Goal: Obtain resource: Download file/media

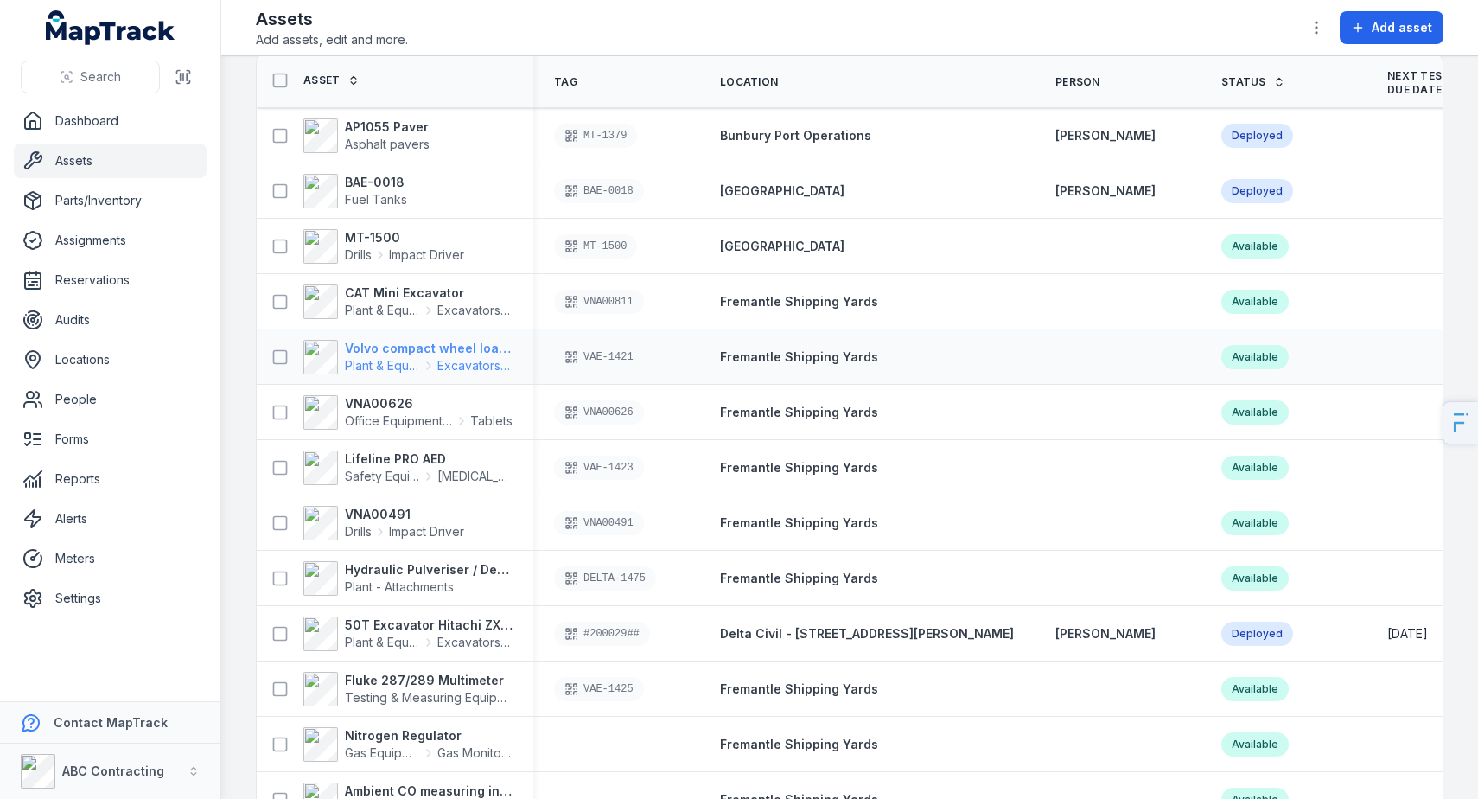
scroll to position [352, 0]
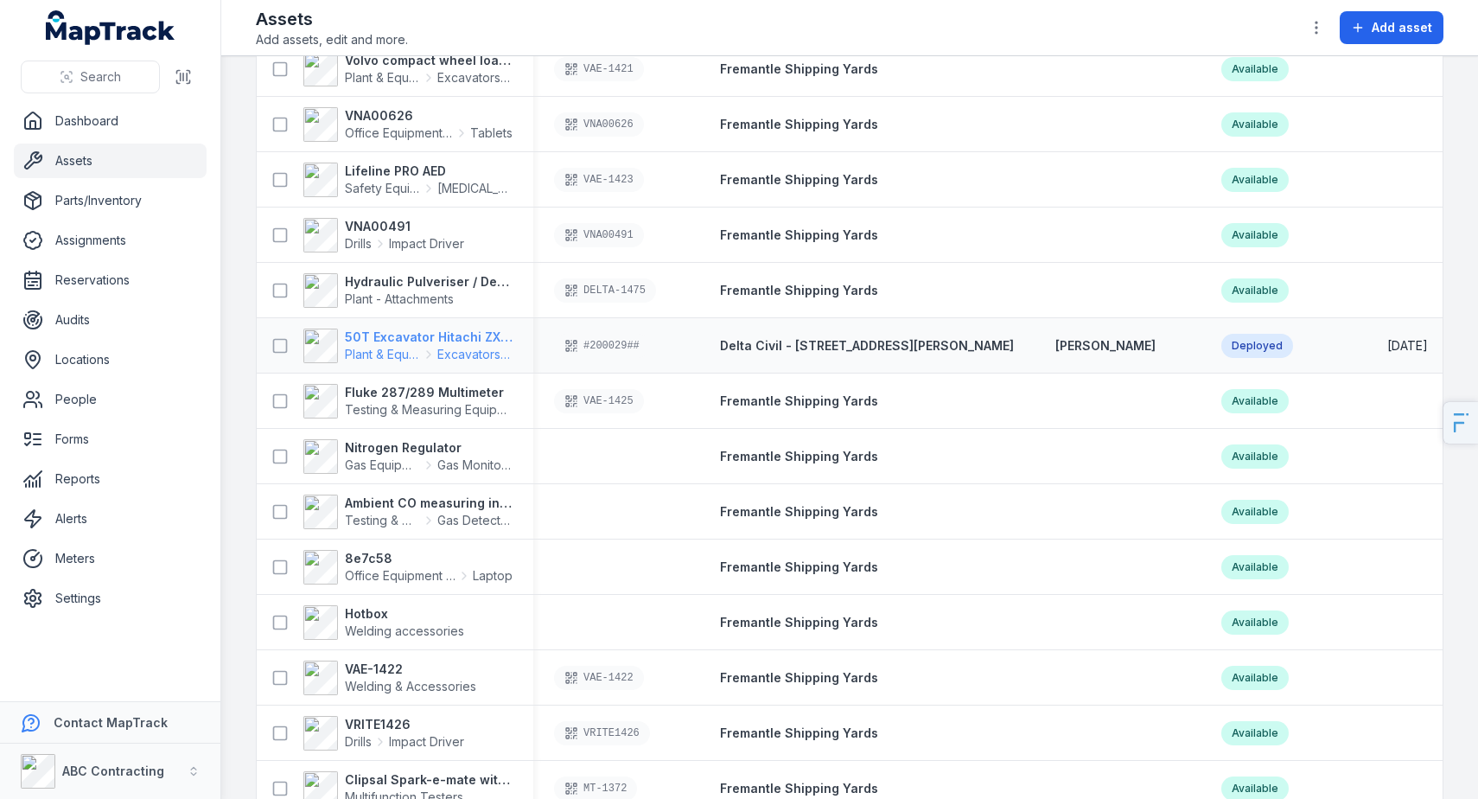
click at [391, 334] on strong "50T Excavator Hitachi ZX350" at bounding box center [429, 337] width 168 height 17
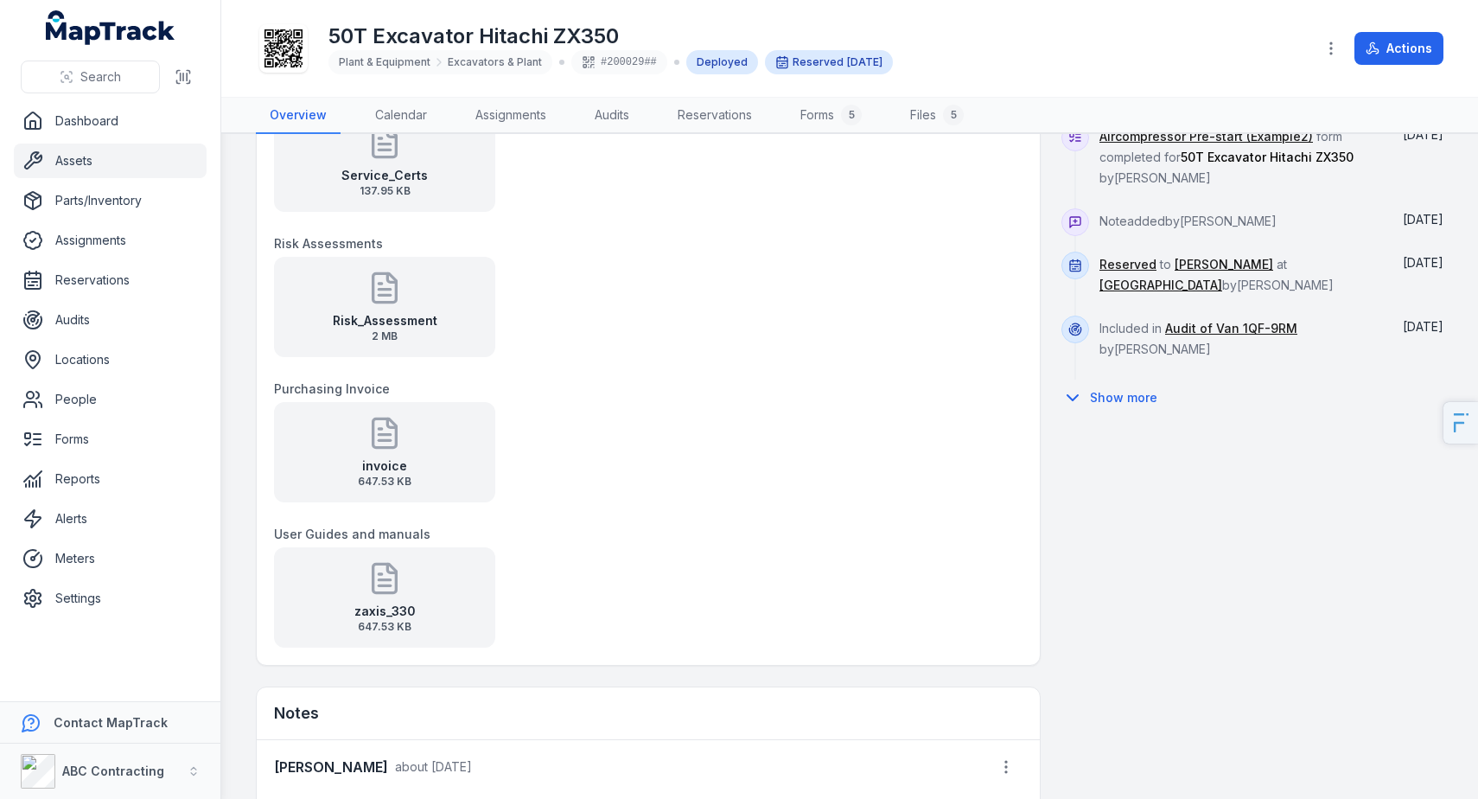
scroll to position [1177, 0]
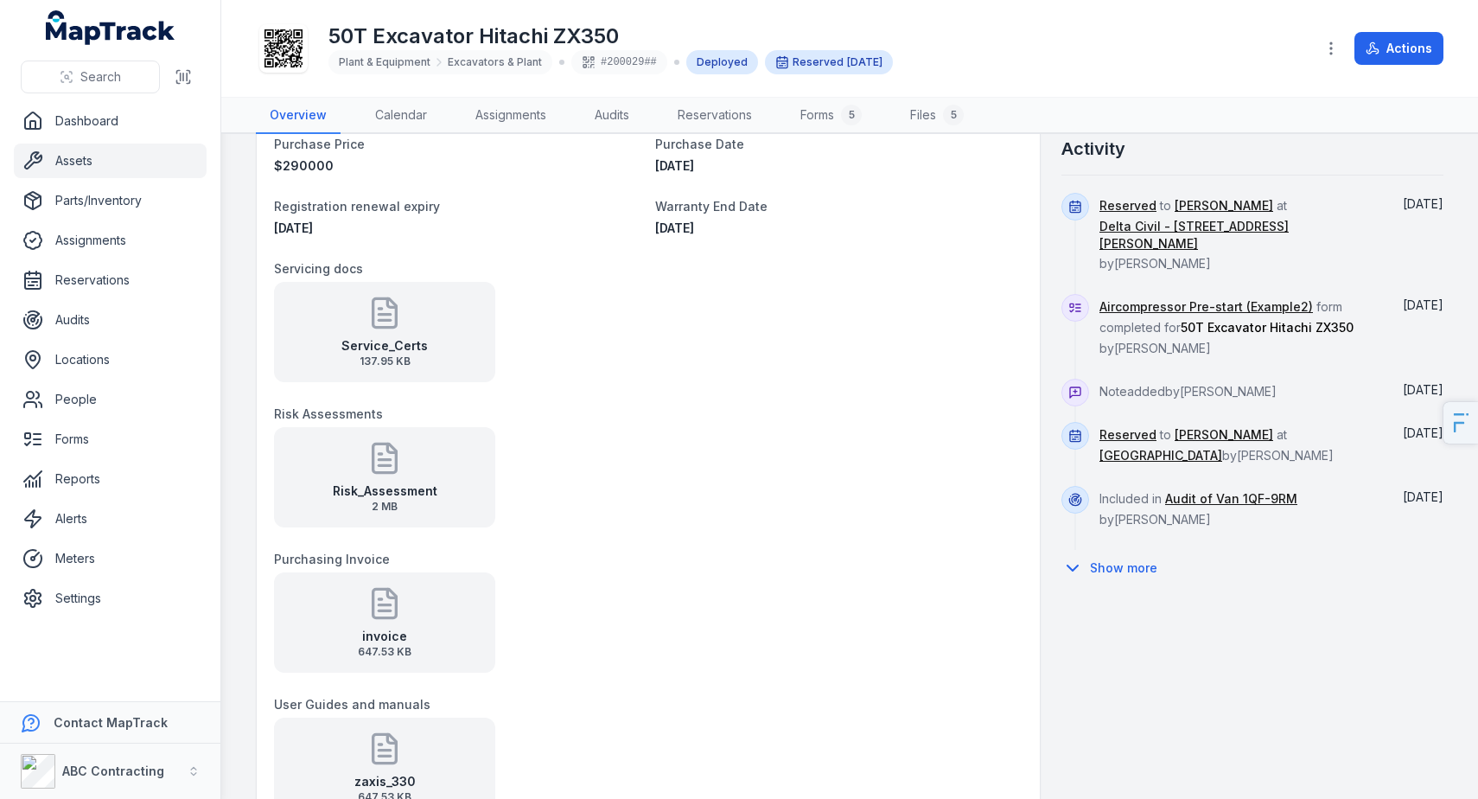
click at [381, 337] on strong "Service_Certs" at bounding box center [384, 345] width 86 height 17
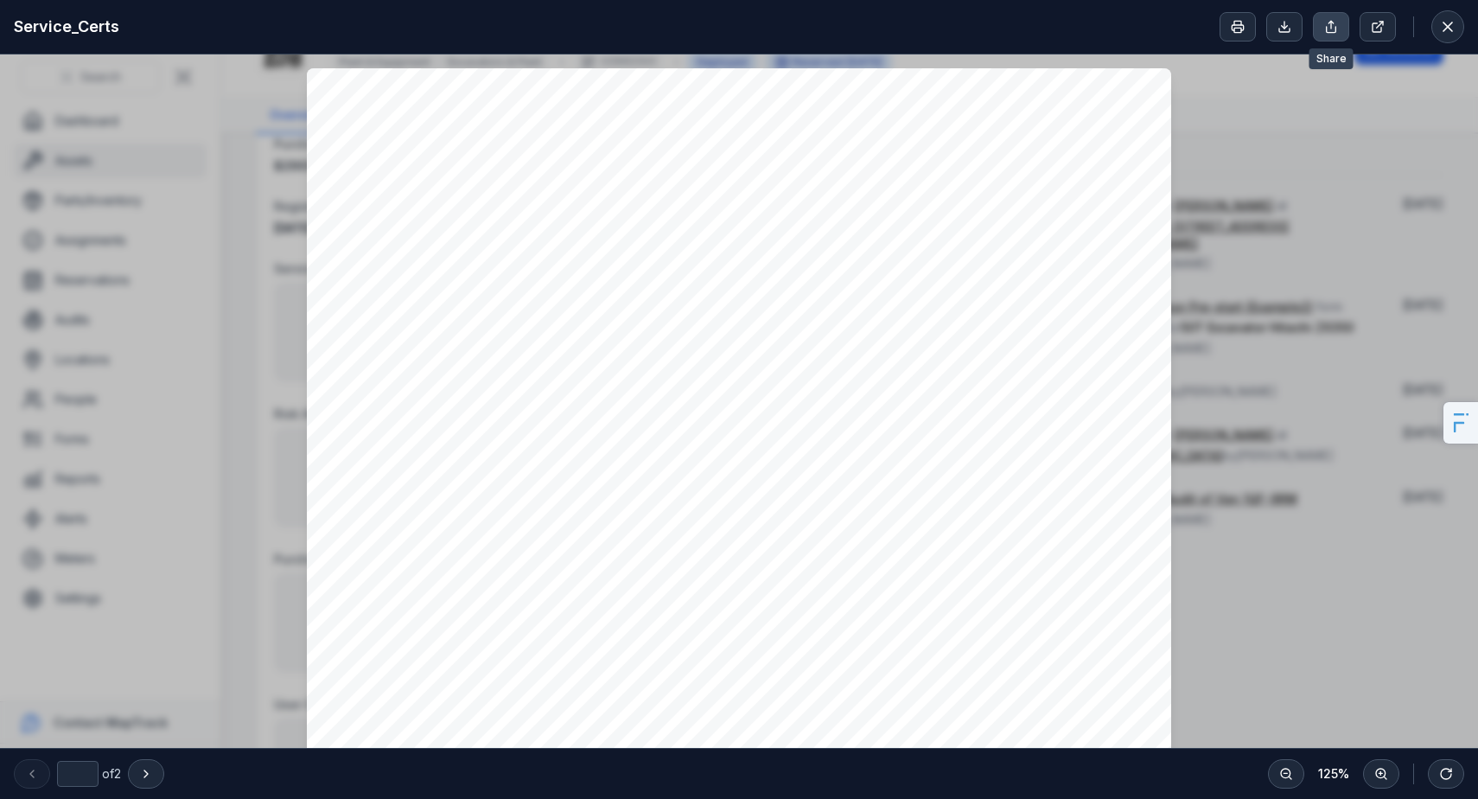
click at [1340, 31] on button at bounding box center [1331, 26] width 36 height 29
drag, startPoint x: 1316, startPoint y: 265, endPoint x: 1468, endPoint y: 46, distance: 266.4
click at [1451, 26] on icon at bounding box center [1447, 26] width 17 height 17
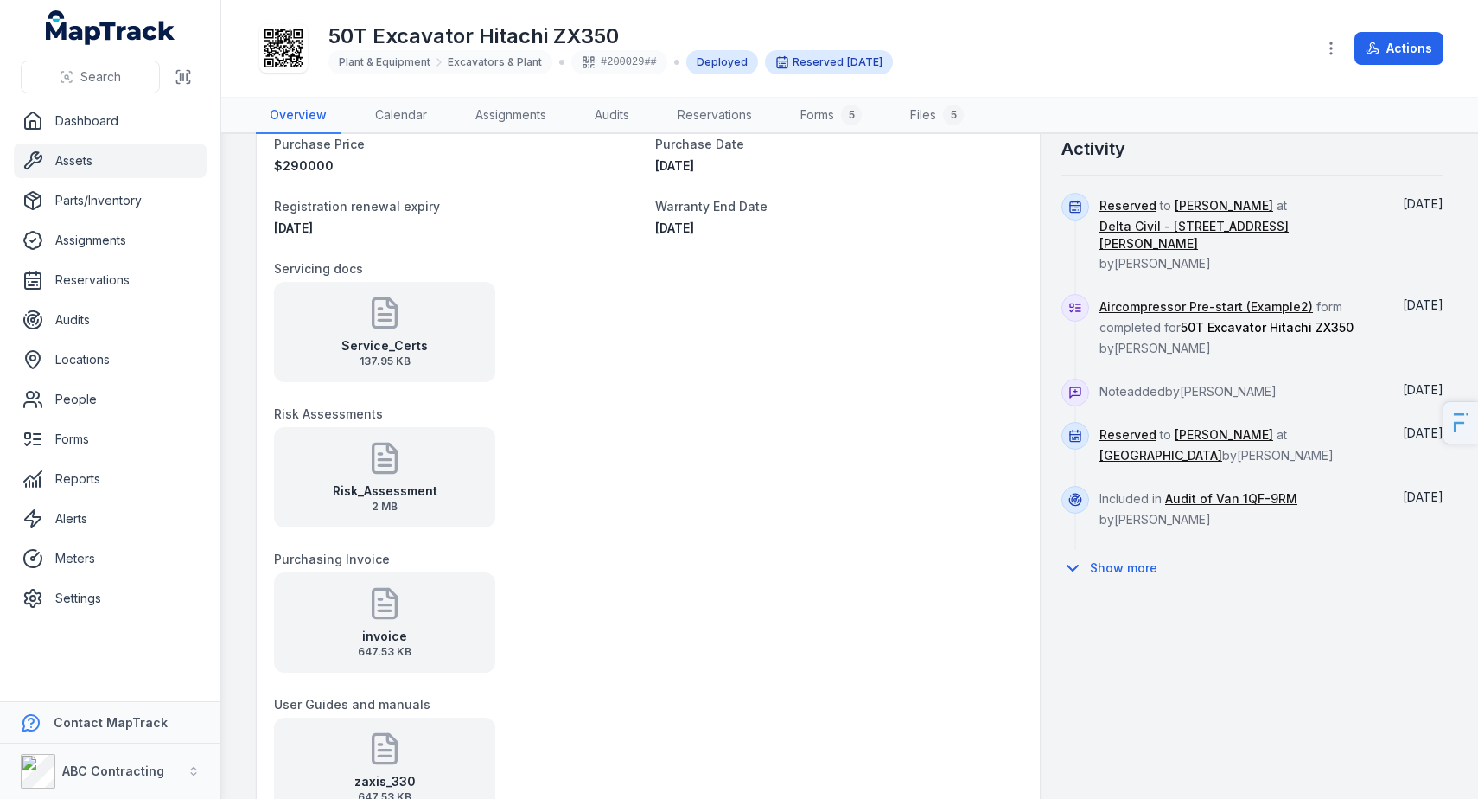
click at [349, 485] on strong "Risk_Assessment" at bounding box center [385, 490] width 105 height 17
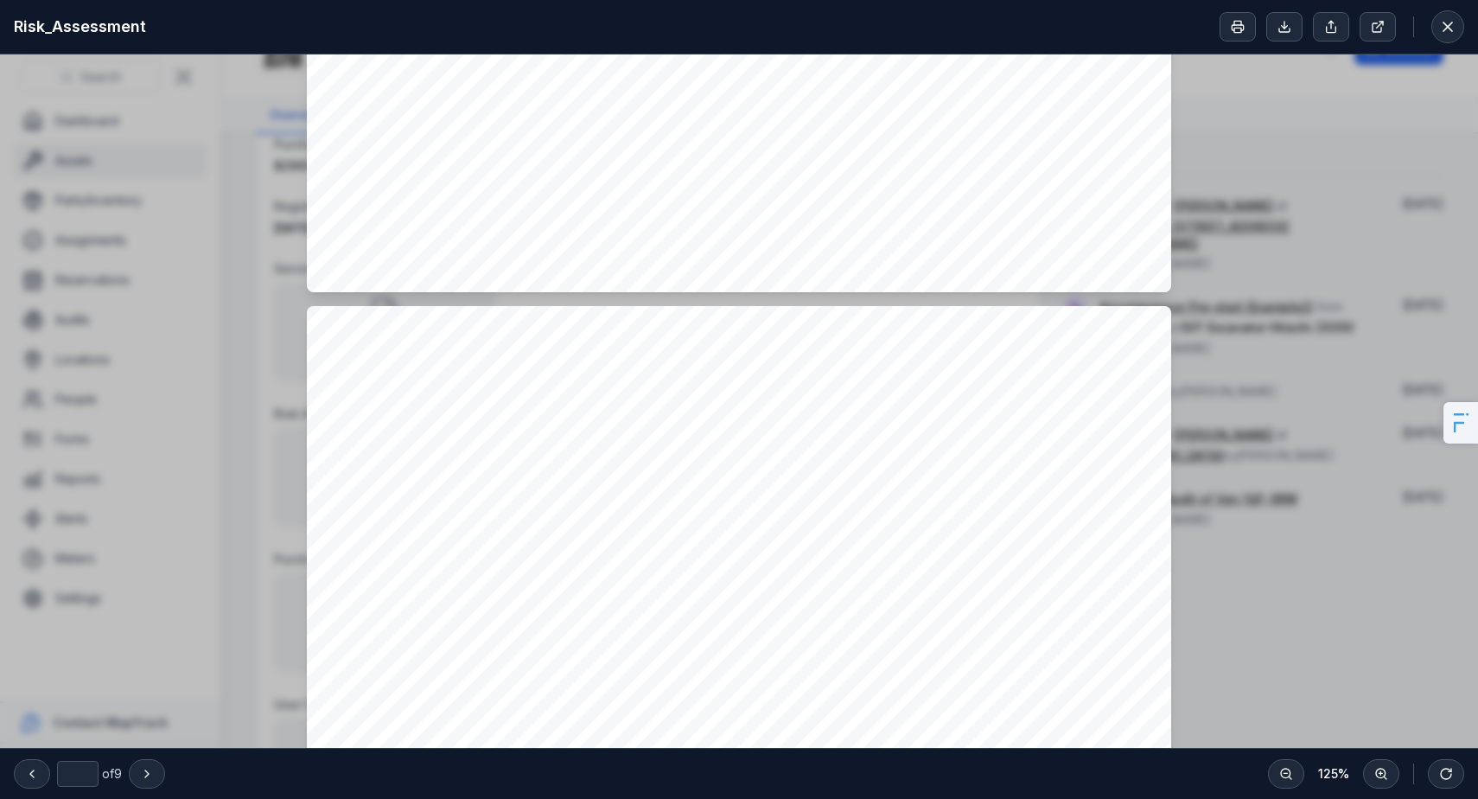
scroll to position [816, 0]
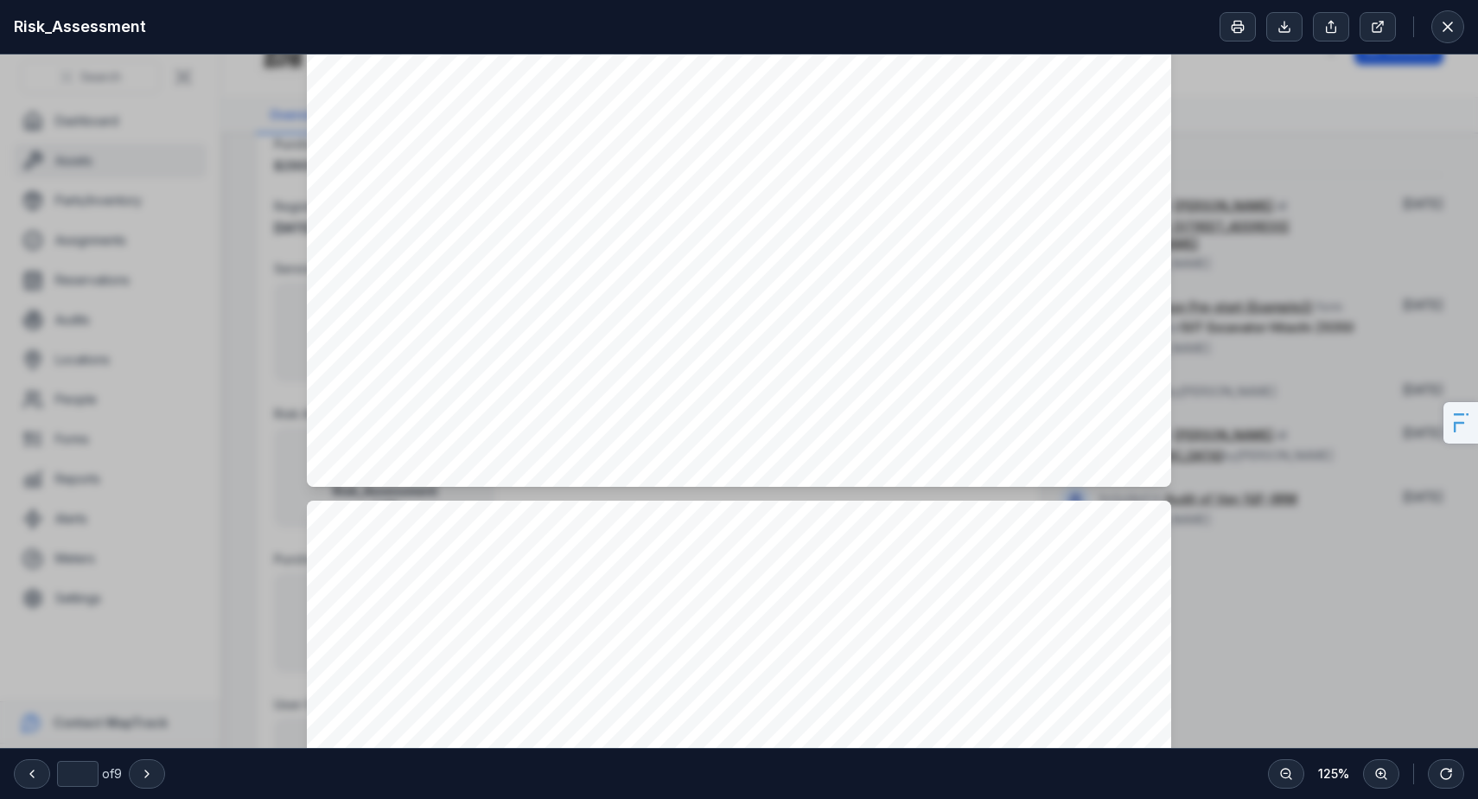
type input "*"
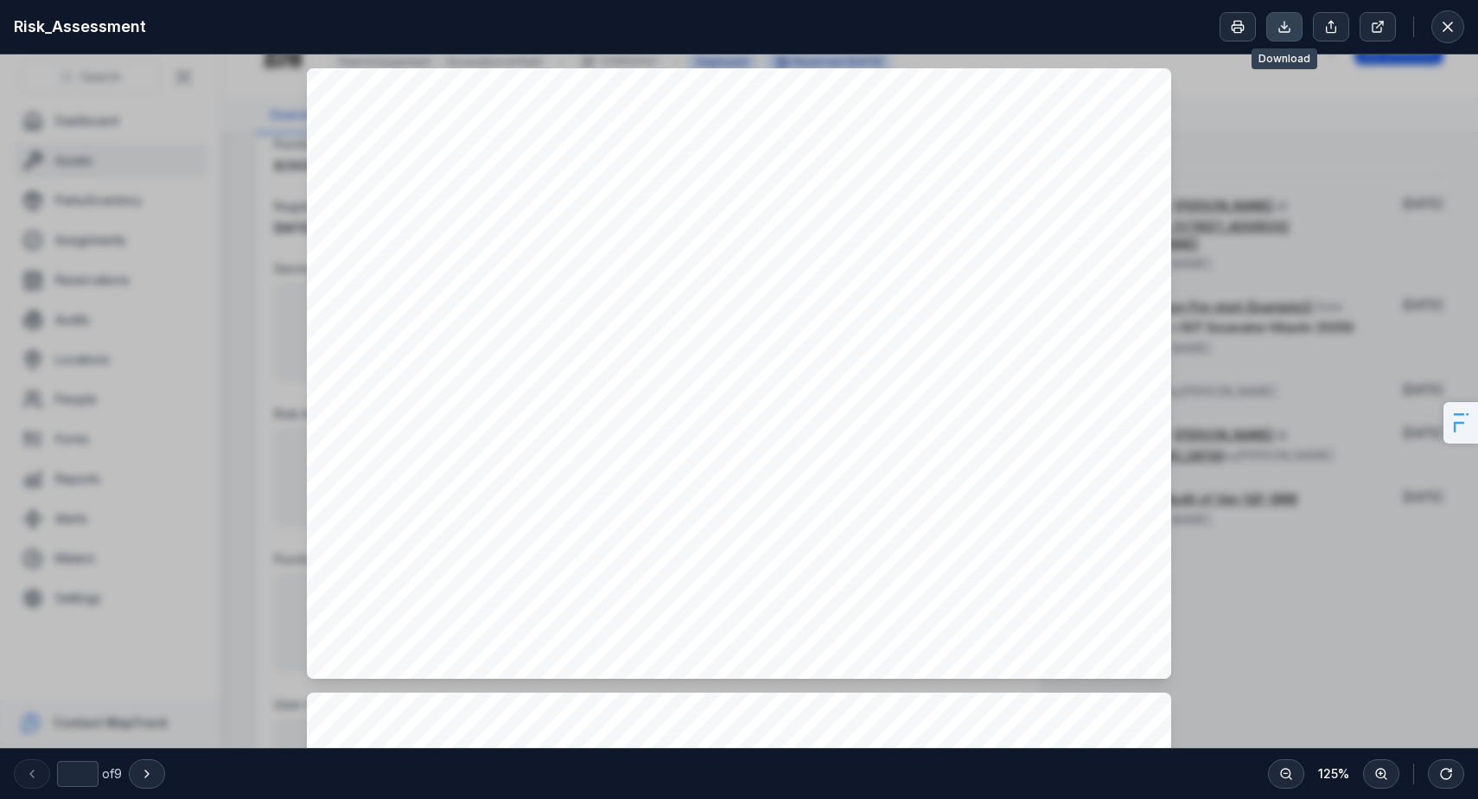
click at [1280, 28] on icon at bounding box center [1285, 27] width 14 height 14
click at [1440, 34] on icon at bounding box center [1447, 26] width 17 height 17
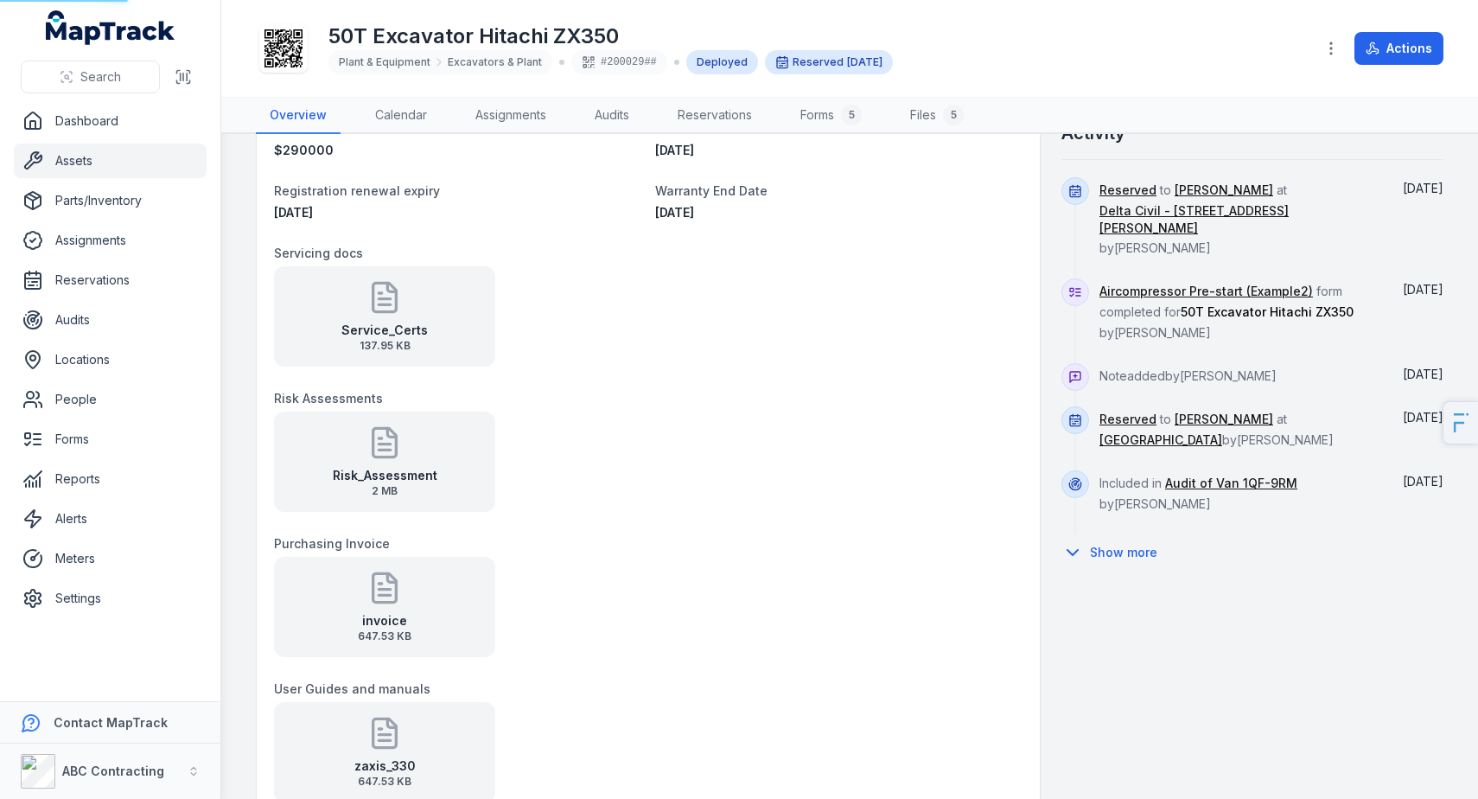
scroll to position [1215, 0]
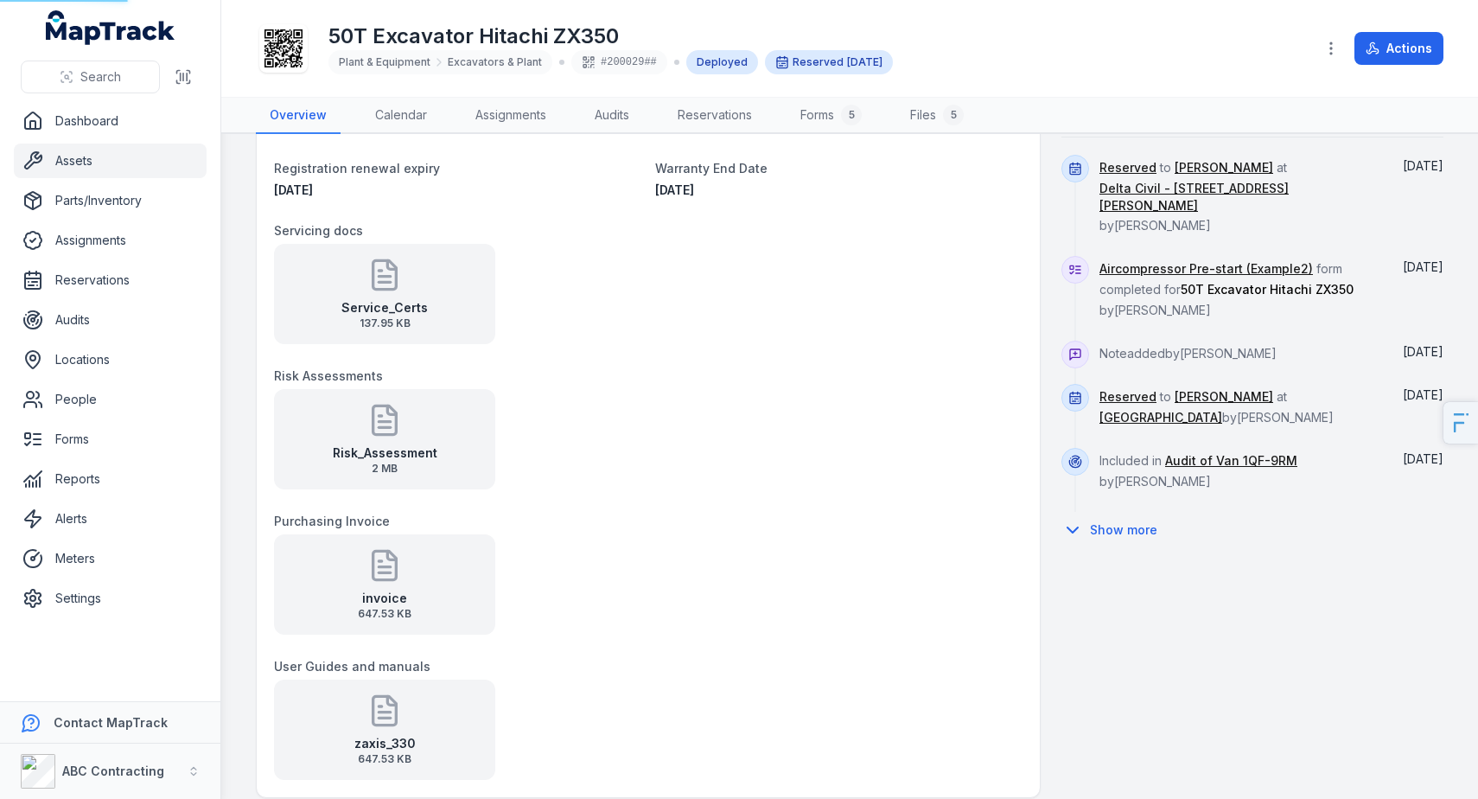
click at [381, 572] on icon at bounding box center [384, 572] width 11 height 0
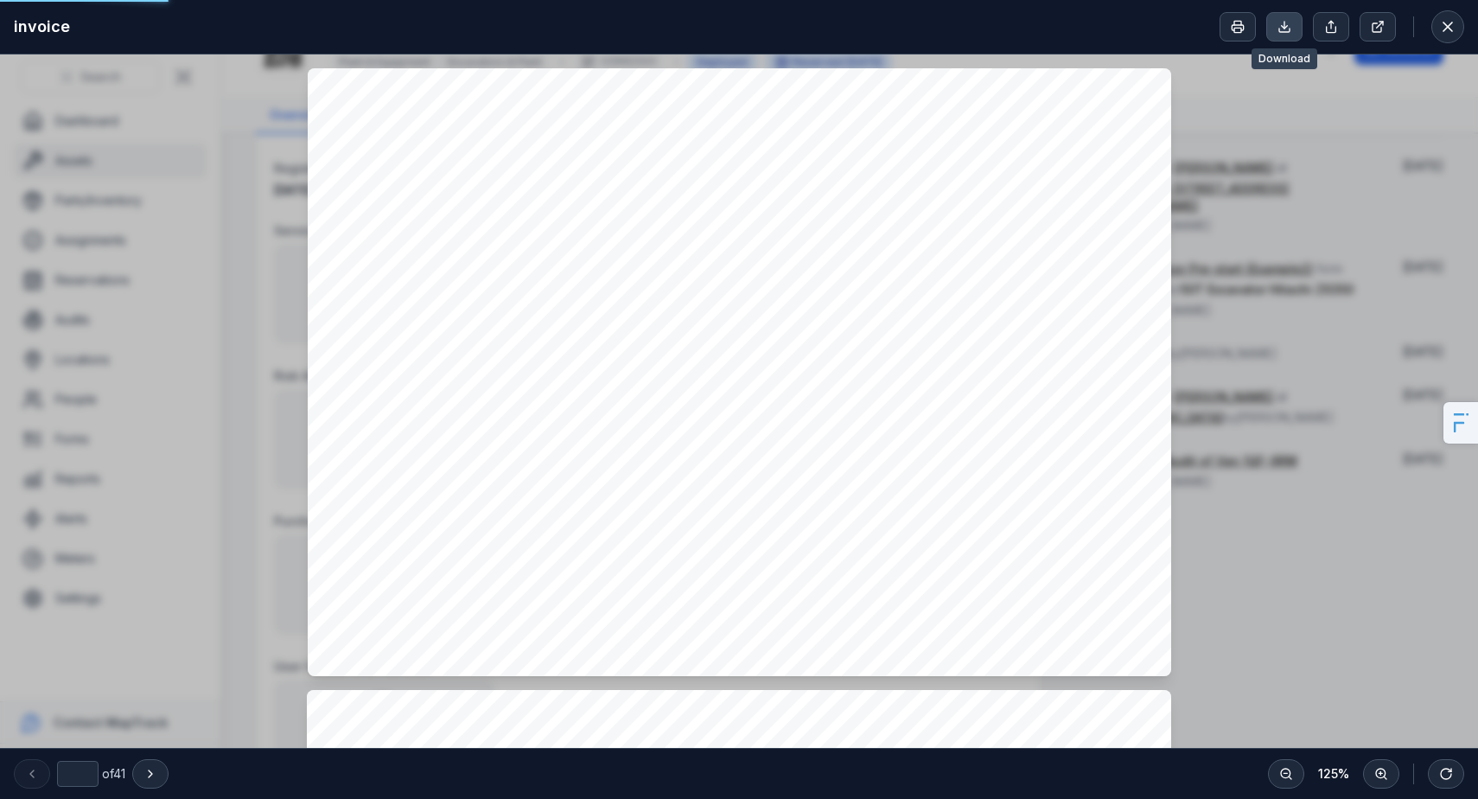
click at [1289, 29] on icon at bounding box center [1284, 30] width 10 height 3
click at [1459, 34] on button at bounding box center [1448, 26] width 33 height 33
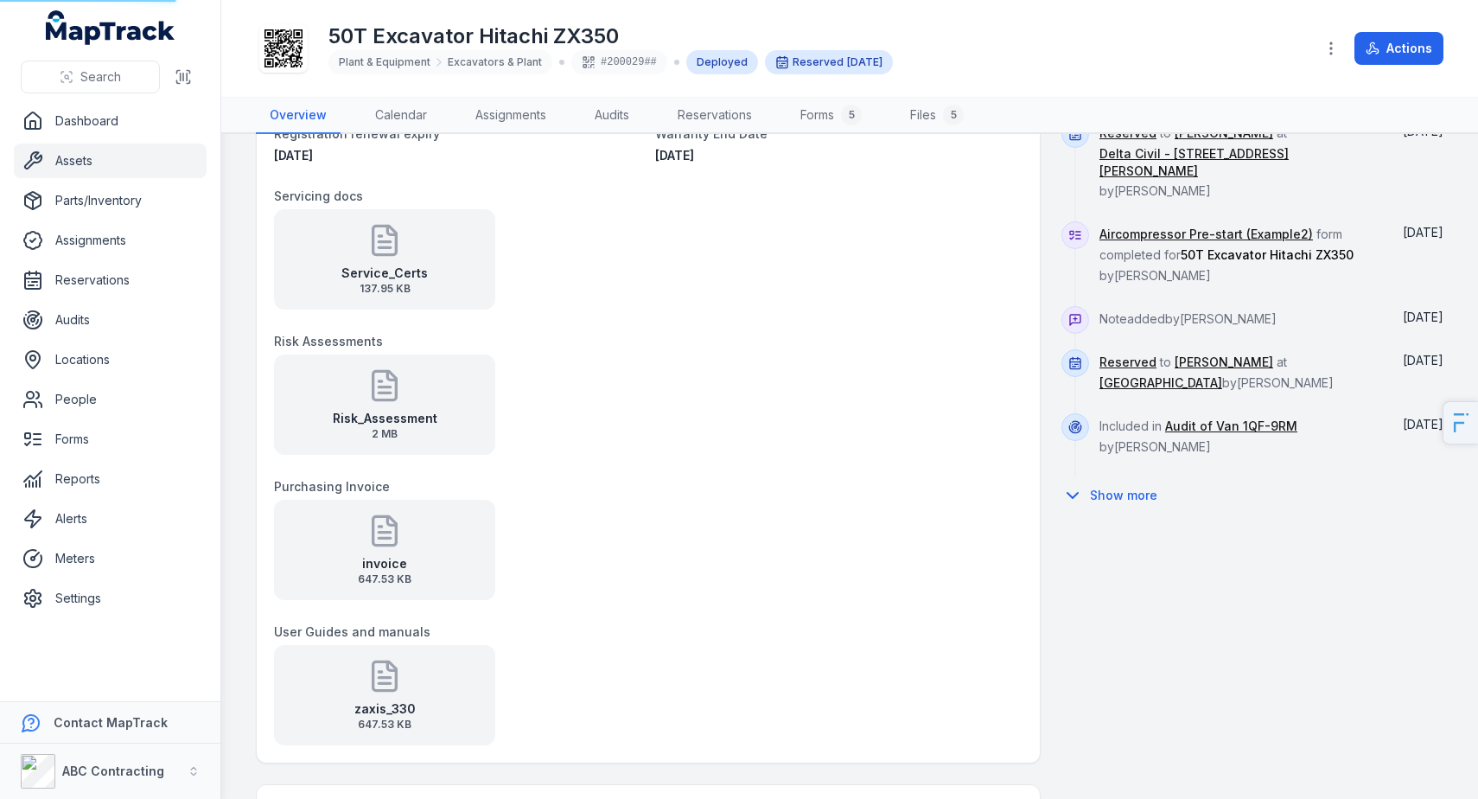
scroll to position [1393, 0]
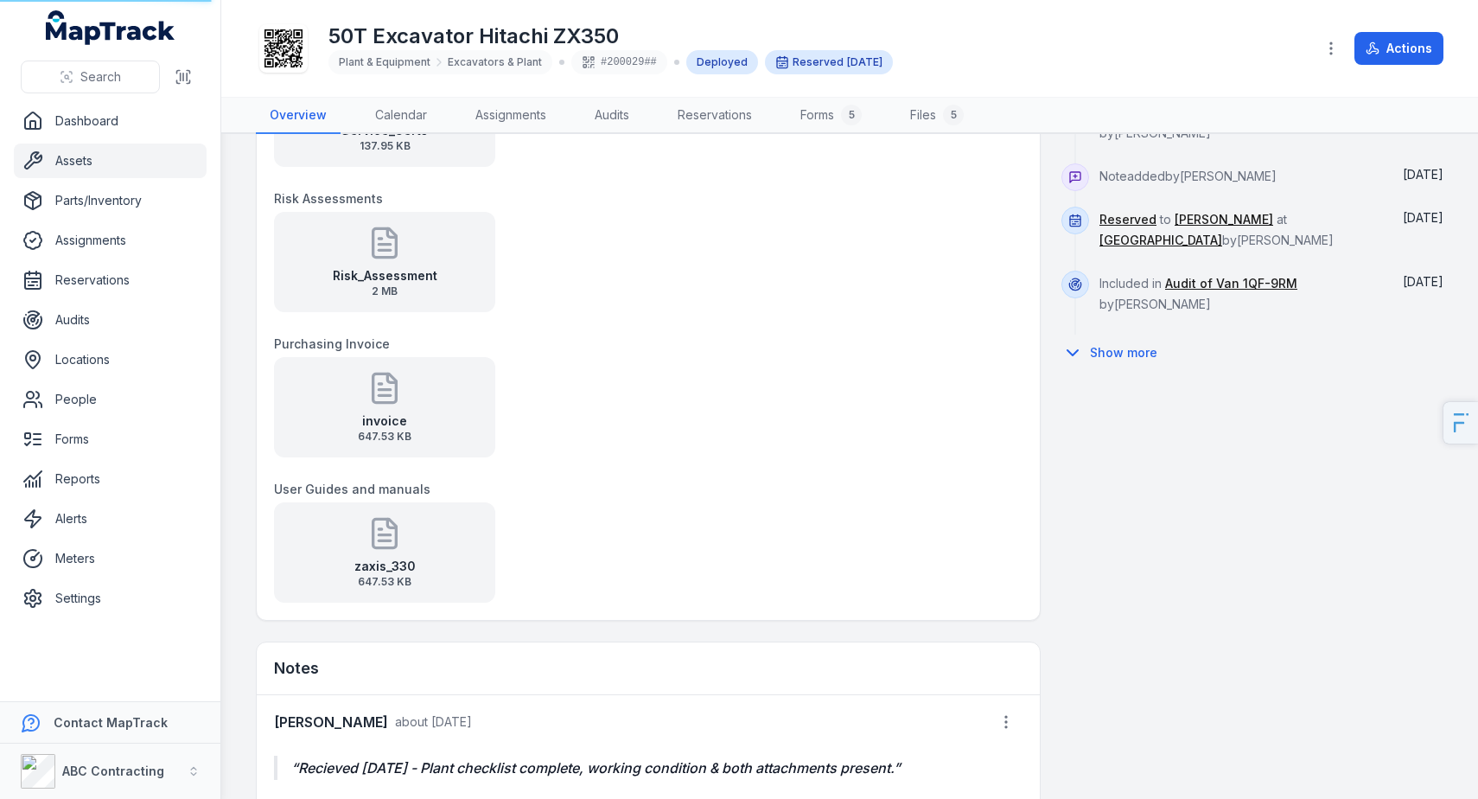
click at [417, 551] on div "zaxis_330 647.53 KB" at bounding box center [384, 552] width 221 height 100
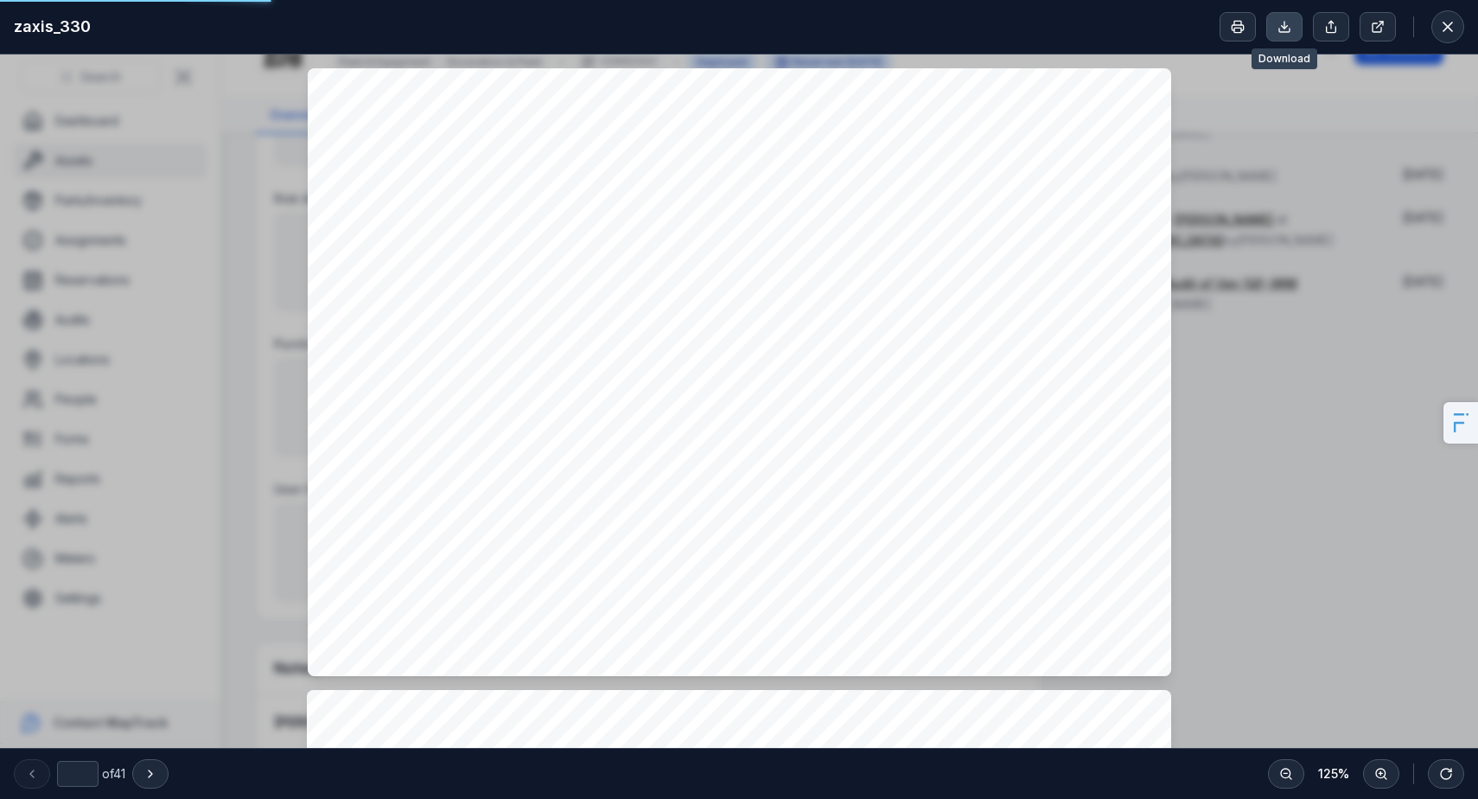
click at [1280, 29] on icon at bounding box center [1285, 27] width 14 height 14
drag, startPoint x: 1309, startPoint y: 464, endPoint x: 1203, endPoint y: 262, distance: 228.1
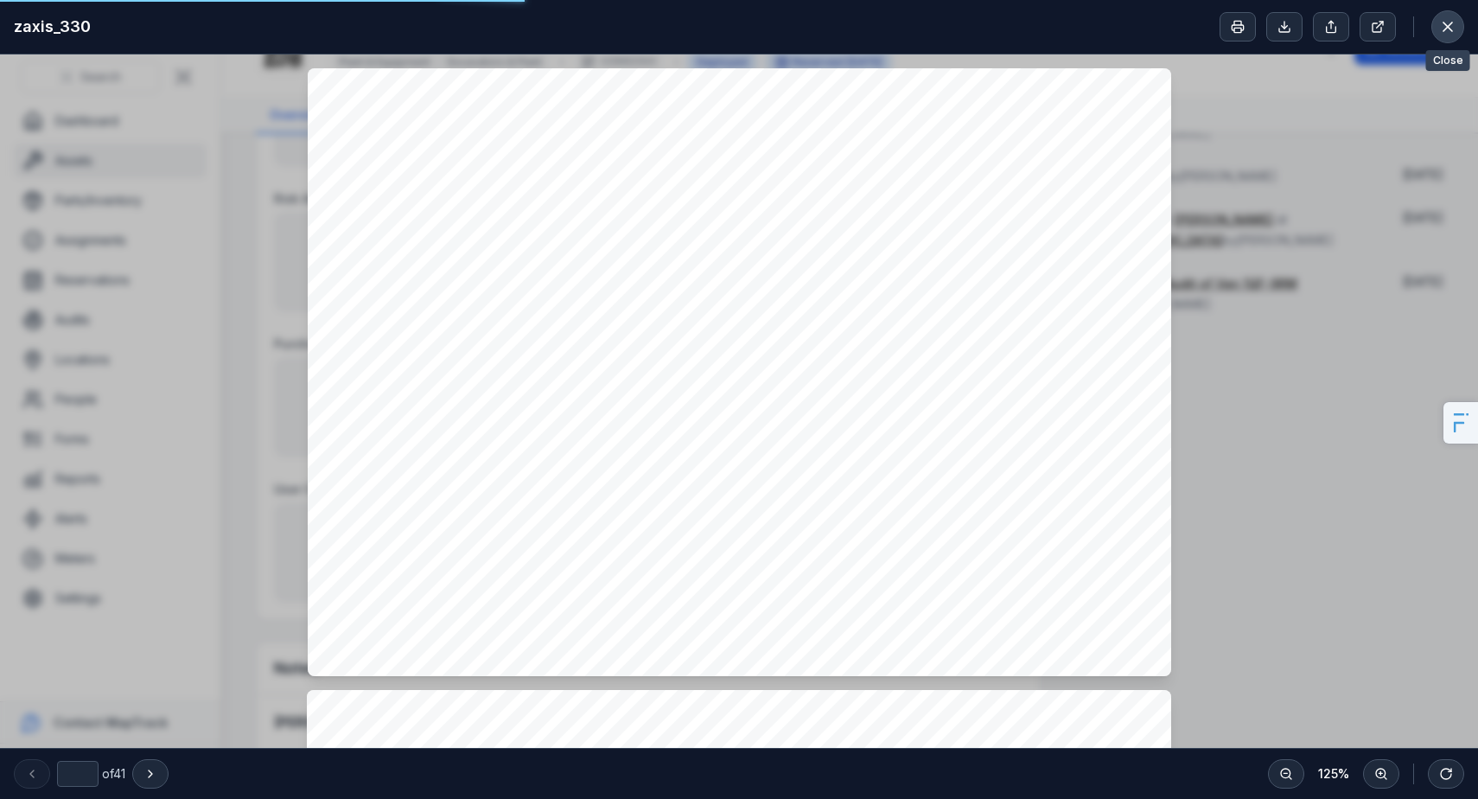
click at [1458, 27] on button at bounding box center [1448, 26] width 33 height 33
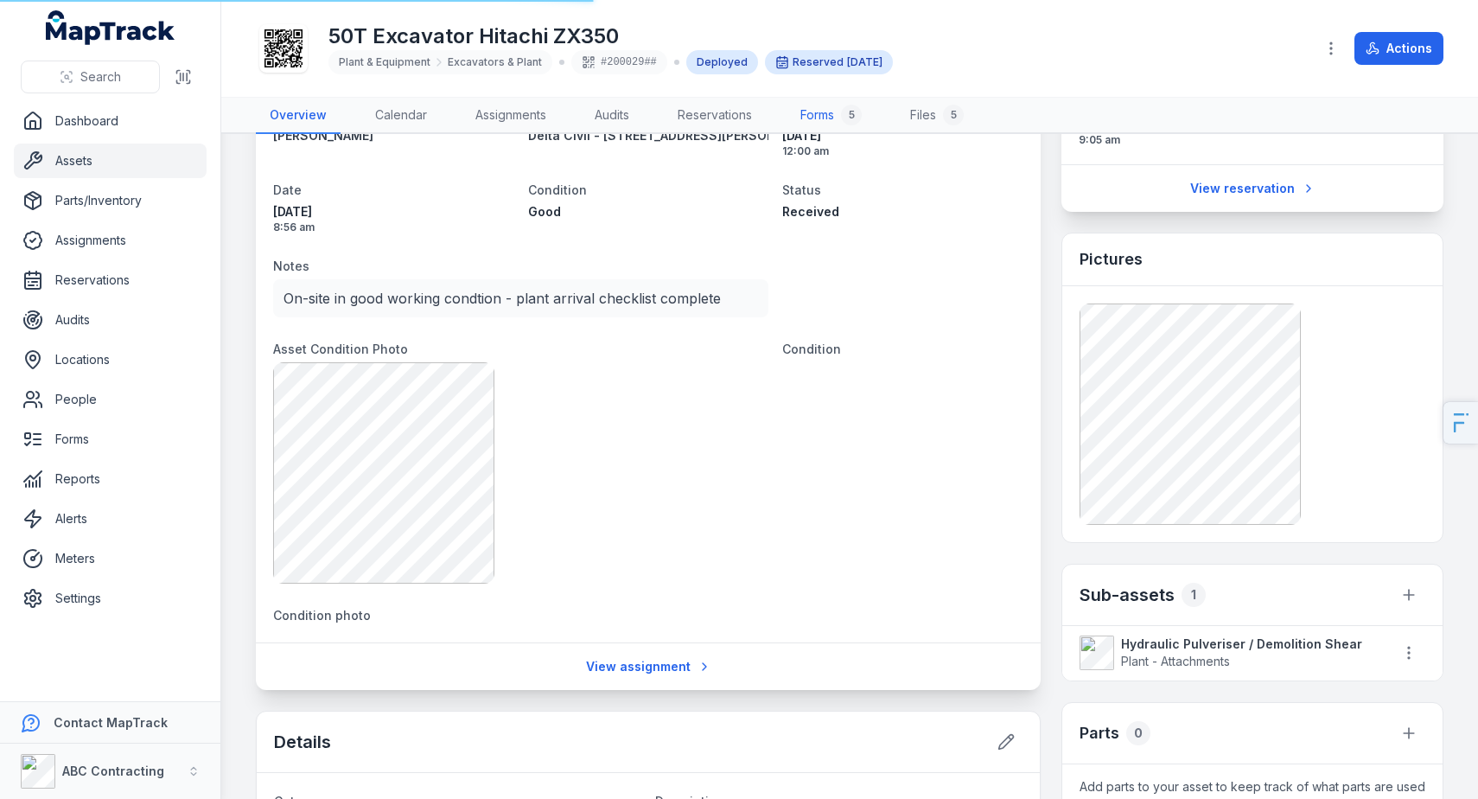
scroll to position [244, 0]
